Goal: Navigation & Orientation: Find specific page/section

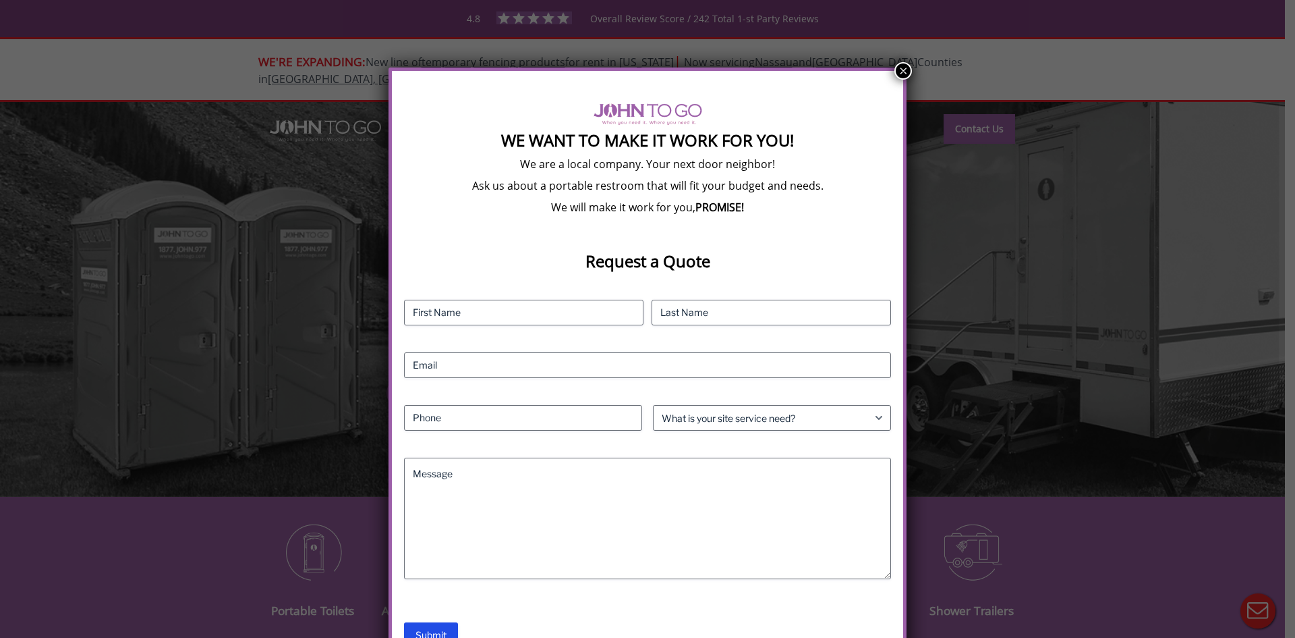
click at [899, 75] on button "×" at bounding box center [904, 71] width 18 height 18
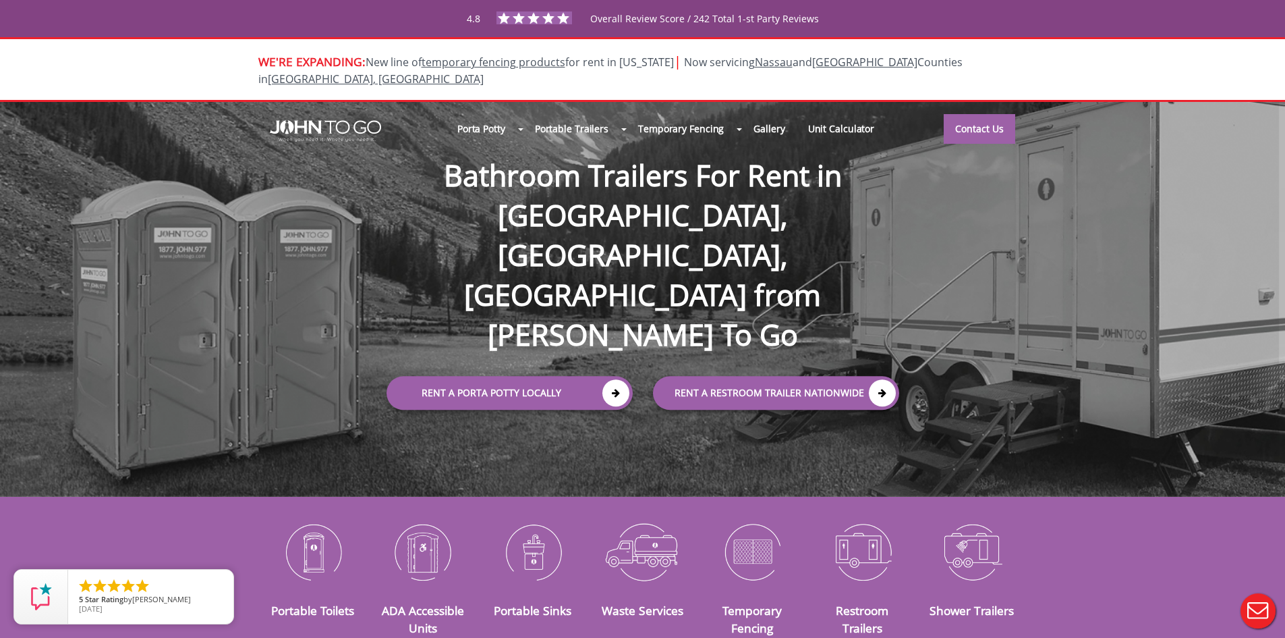
click at [316, 546] on div at bounding box center [642, 319] width 1285 height 638
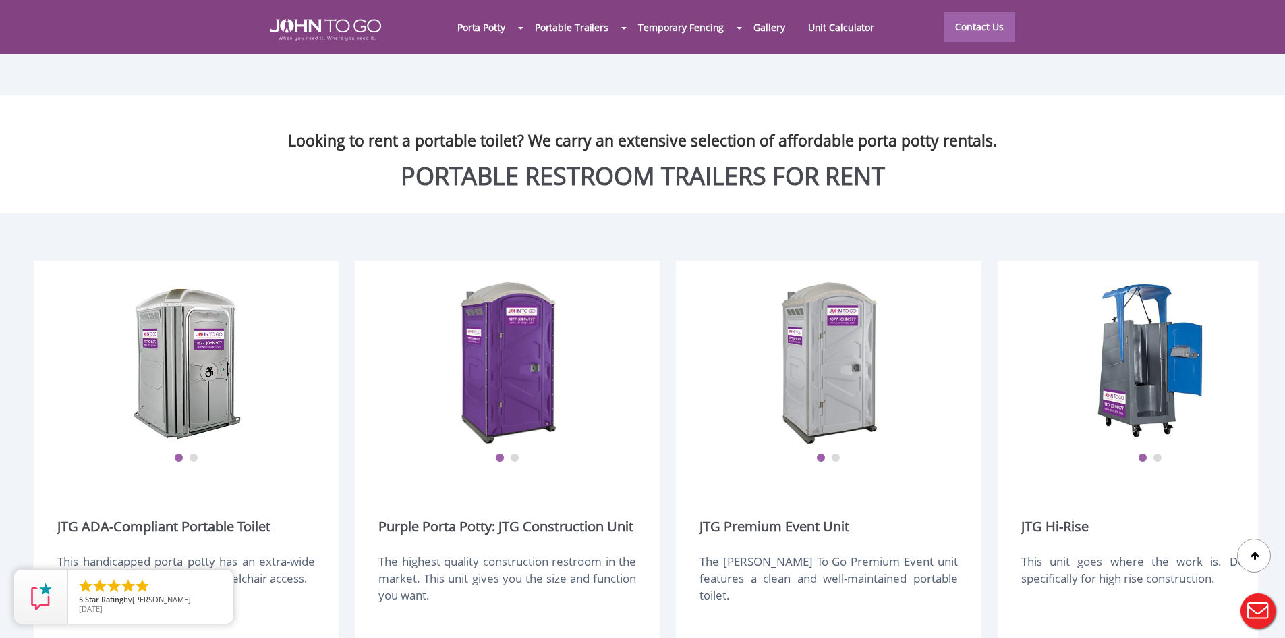
scroll to position [1552, 0]
click at [823, 347] on img at bounding box center [829, 361] width 108 height 169
